Goal: Task Accomplishment & Management: Manage account settings

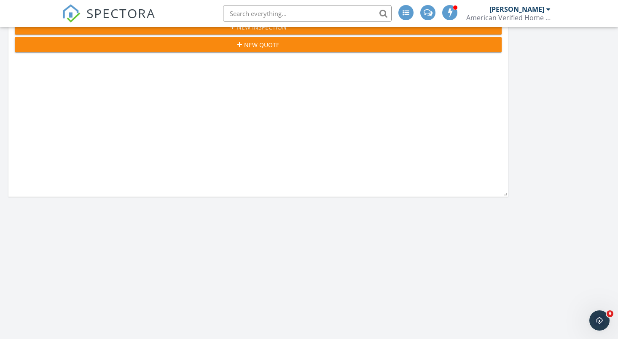
scroll to position [426, 0]
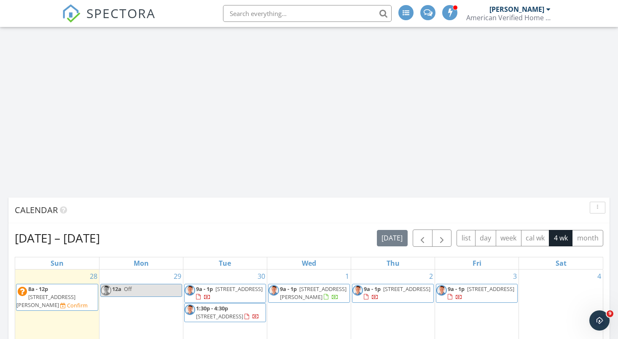
drag, startPoint x: 420, startPoint y: 239, endPoint x: 410, endPoint y: 237, distance: 9.9
click at [419, 238] on span "button" at bounding box center [422, 239] width 10 height 10
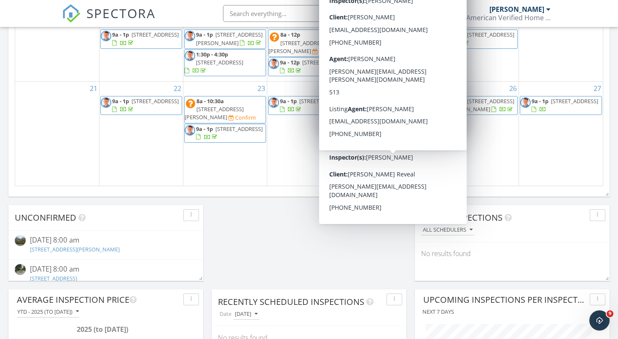
scroll to position [842, 0]
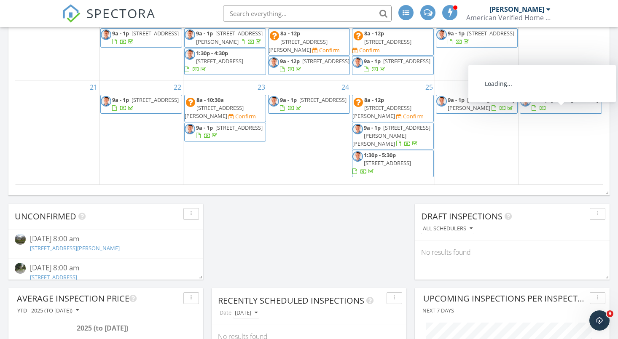
click at [566, 104] on span "7281 Southpointe Dr, Cincinnati 45233" at bounding box center [574, 100] width 47 height 8
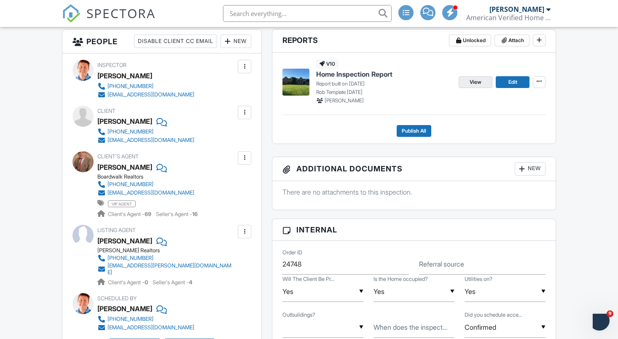
click at [474, 82] on span "View" at bounding box center [476, 82] width 12 height 8
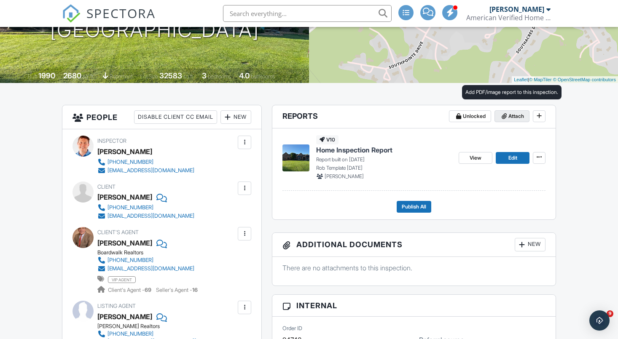
click at [513, 116] on span "Attach" at bounding box center [516, 116] width 16 height 8
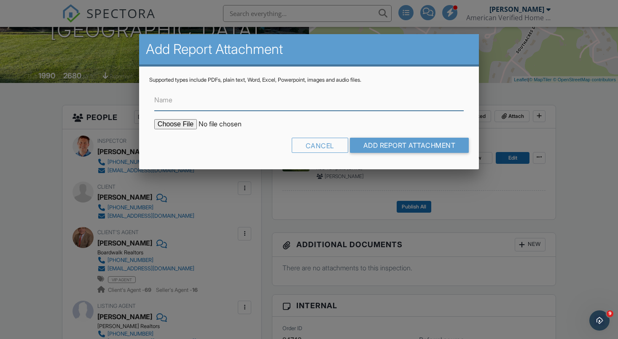
click at [198, 105] on input "Name" at bounding box center [308, 100] width 309 height 21
type input "Wood destroying insect report"
click at [178, 121] on input "file" at bounding box center [225, 124] width 143 height 10
type input "C:\fakepath\Southpointe Drive 7281 Wood destroying insect report .pdf"
click at [409, 144] on input "Add Report Attachment" at bounding box center [409, 145] width 119 height 15
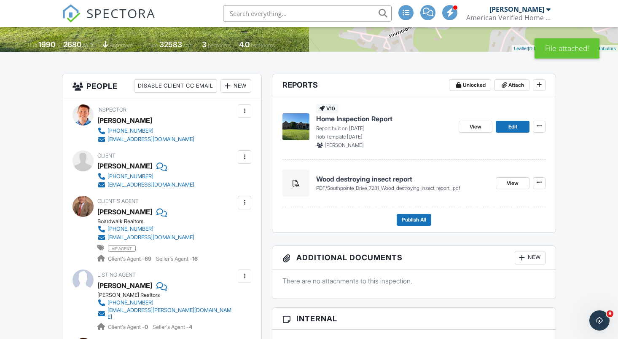
scroll to position [174, 0]
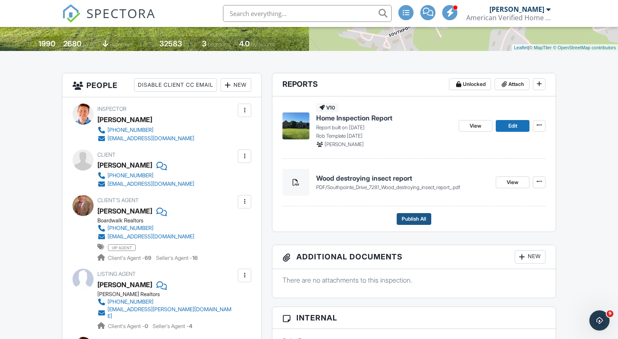
click at [416, 218] on span "Publish All" at bounding box center [414, 219] width 24 height 8
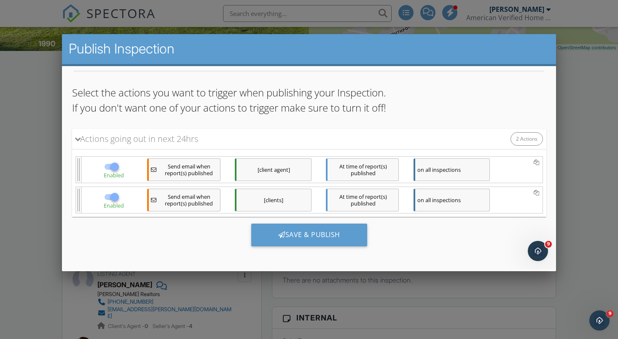
scroll to position [46, 0]
click at [280, 196] on div "[clients]" at bounding box center [272, 199] width 77 height 23
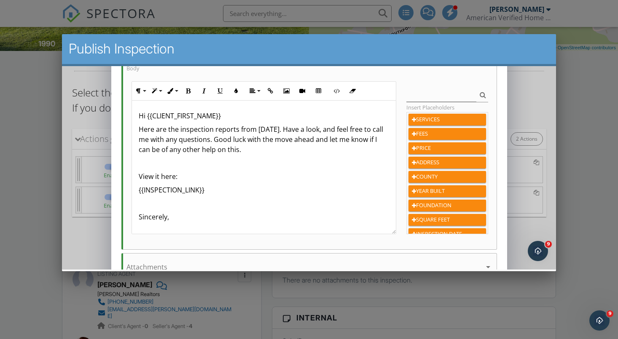
scroll to position [202, 0]
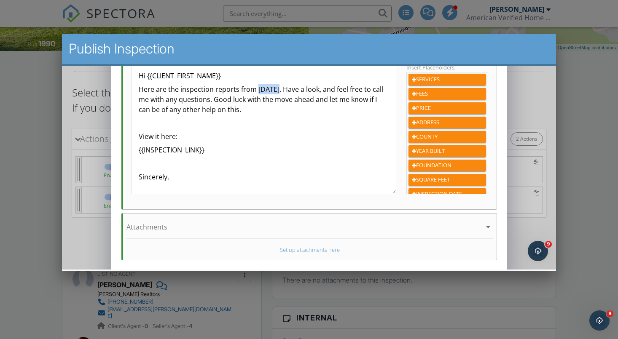
drag, startPoint x: 276, startPoint y: 89, endPoint x: 256, endPoint y: 89, distance: 20.2
click at [256, 89] on p "Here are the inspection reports from today. Have a look, and feel free to call …" at bounding box center [263, 99] width 250 height 30
click at [226, 100] on p "Here are the inspection reports from yesterday. Have a look, and feel free to c…" at bounding box center [263, 99] width 250 height 30
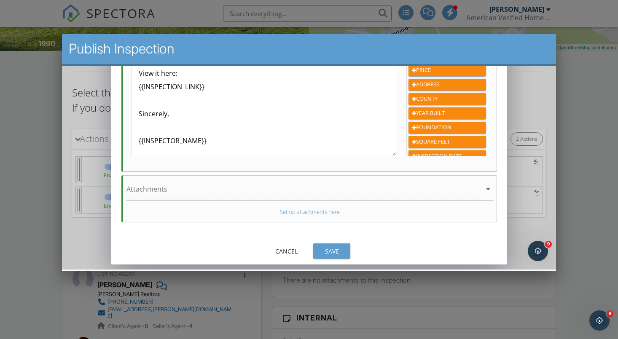
scroll to position [240, 0]
click at [333, 250] on div "Save" at bounding box center [332, 251] width 24 height 9
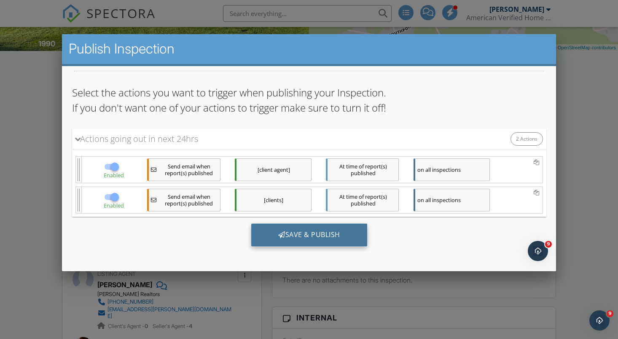
click at [310, 235] on div "Save & Publish" at bounding box center [309, 234] width 116 height 23
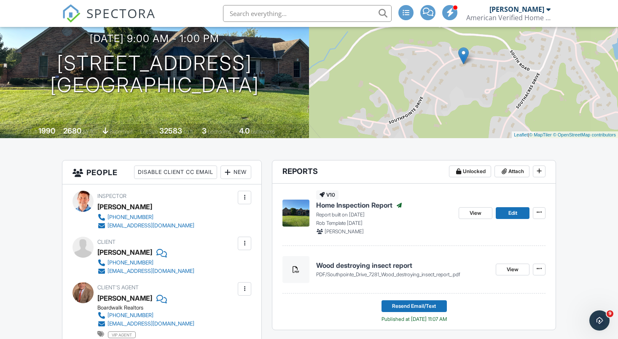
scroll to position [88, 0]
